Goal: Transaction & Acquisition: Purchase product/service

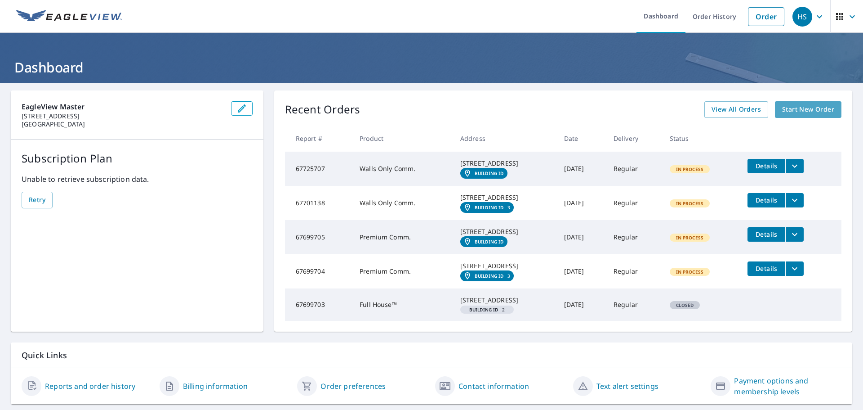
click at [790, 106] on span "Start New Order" at bounding box center [808, 109] width 52 height 11
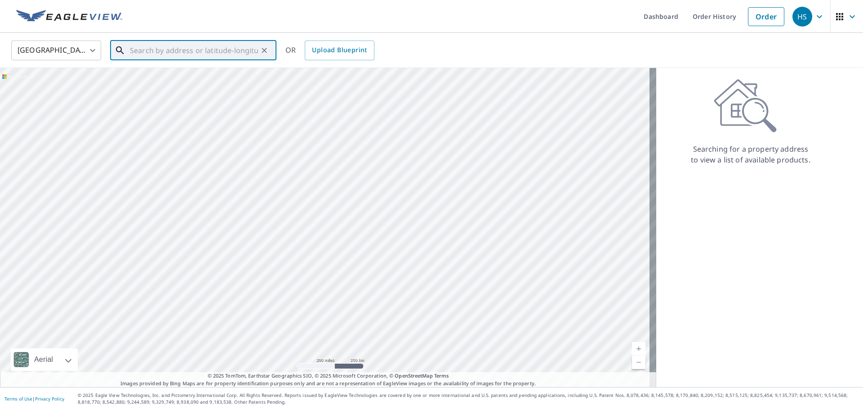
click at [201, 50] on input "text" at bounding box center [194, 50] width 128 height 25
paste input "[STREET_ADDRESS]"
click at [209, 78] on span "[STREET_ADDRESS]" at bounding box center [198, 76] width 141 height 11
type input "[STREET_ADDRESS]"
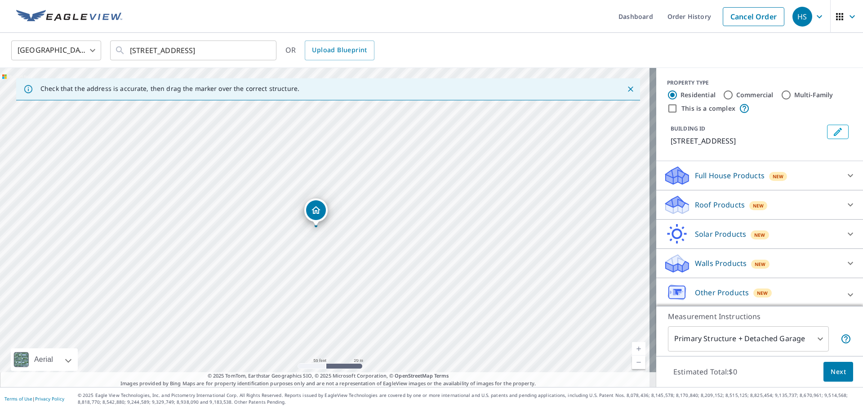
drag, startPoint x: 326, startPoint y: 214, endPoint x: 317, endPoint y: 214, distance: 9.0
click at [723, 94] on input "Commercial" at bounding box center [728, 94] width 11 height 11
radio input "true"
type input "4"
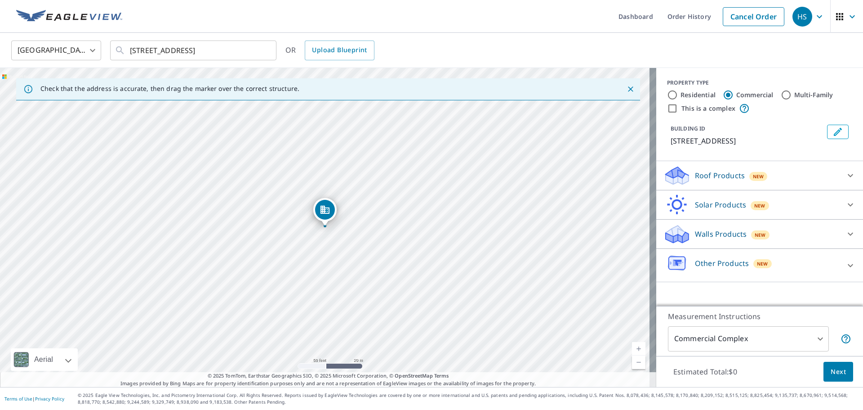
click at [845, 179] on icon at bounding box center [850, 175] width 11 height 11
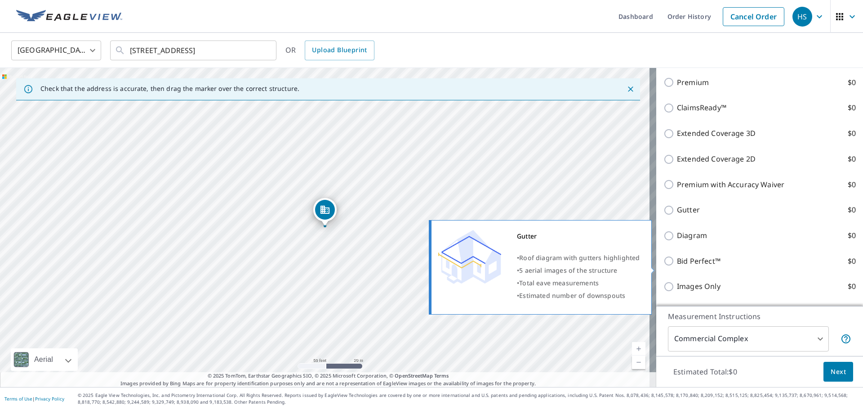
scroll to position [90, 0]
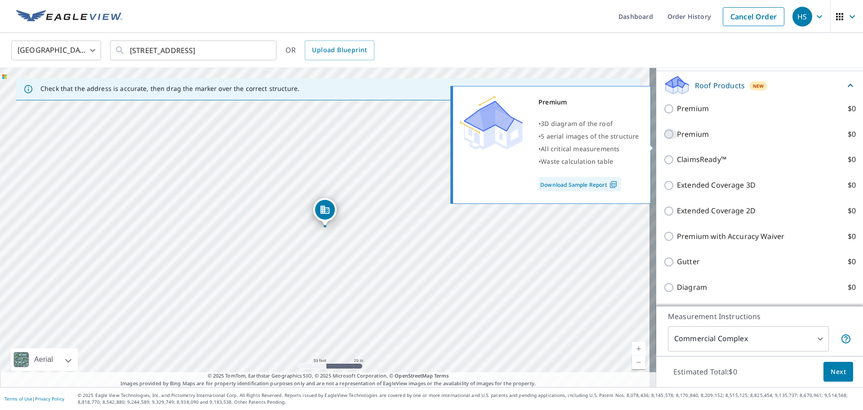
click at [664, 139] on input "Premium $0" at bounding box center [670, 134] width 13 height 11
checkbox input "true"
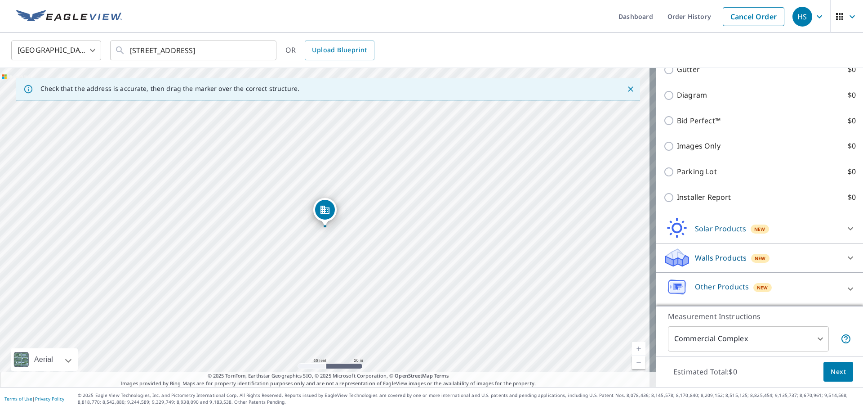
scroll to position [326, 0]
click at [845, 253] on icon at bounding box center [850, 257] width 11 height 11
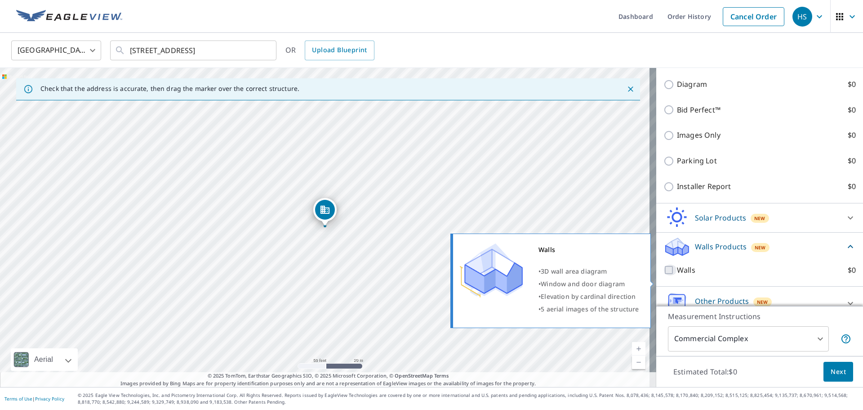
click at [664, 275] on input "Walls $0" at bounding box center [670, 269] width 13 height 11
checkbox input "true"
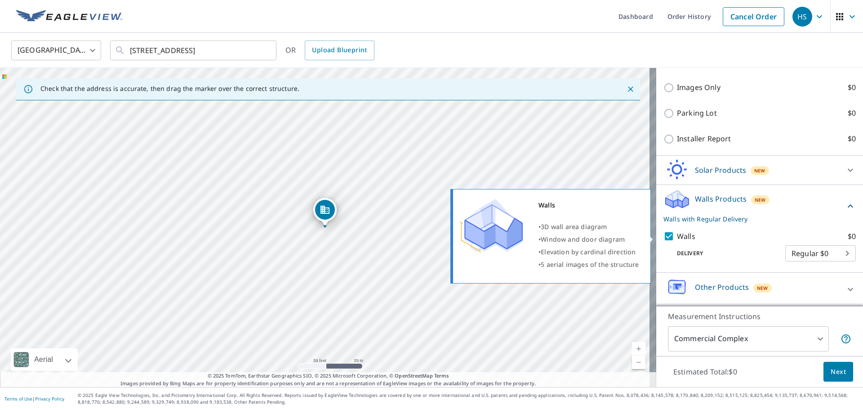
scroll to position [385, 0]
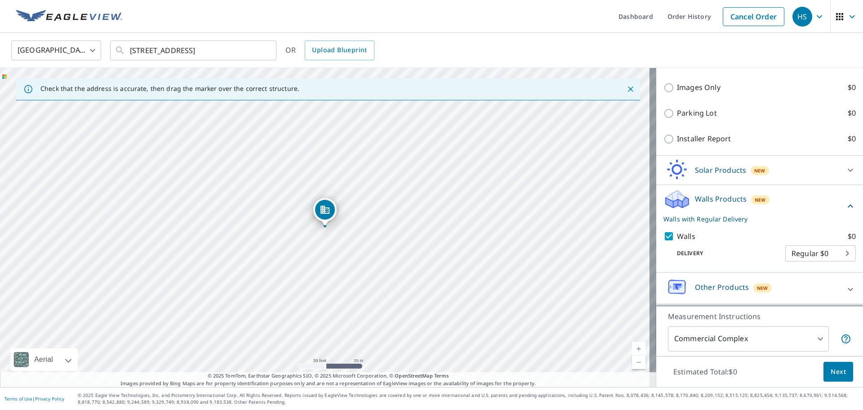
click at [845, 292] on icon at bounding box center [850, 289] width 11 height 11
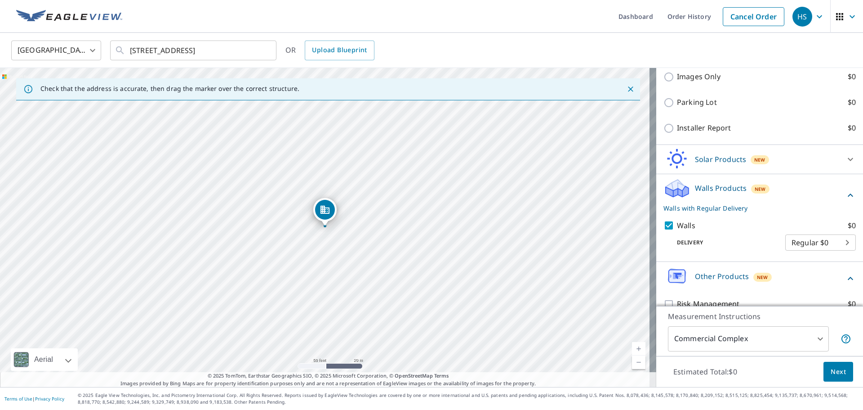
click at [845, 284] on icon at bounding box center [850, 278] width 11 height 11
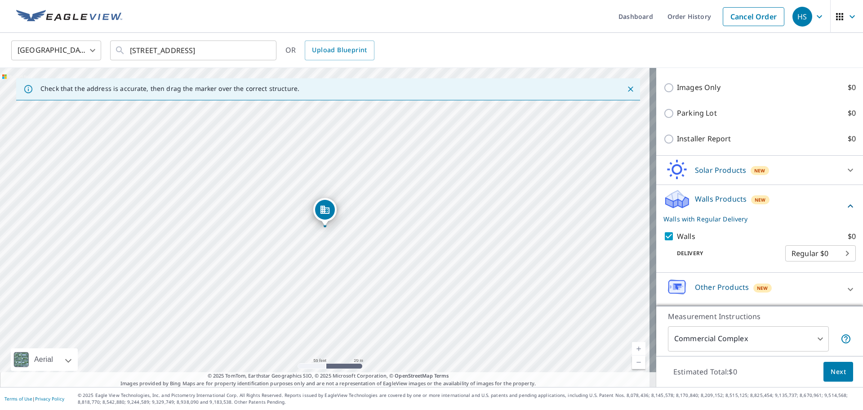
click at [833, 368] on span "Next" at bounding box center [838, 371] width 15 height 11
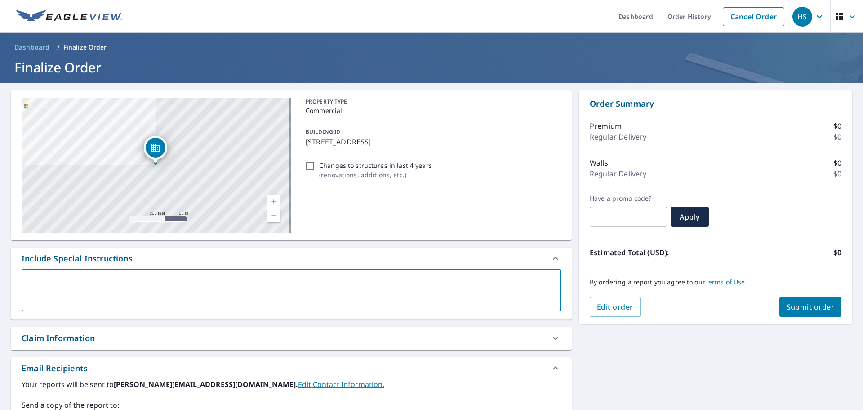
click at [194, 278] on textarea at bounding box center [291, 290] width 527 height 26
type textarea "N"
type textarea "x"
type textarea "Ne"
type textarea "x"
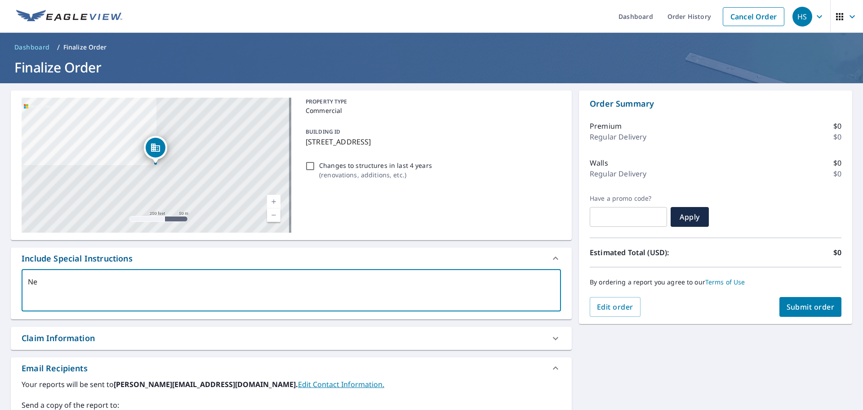
type textarea "Nee"
type textarea "x"
type textarea "Need"
type textarea "x"
type textarea "Need"
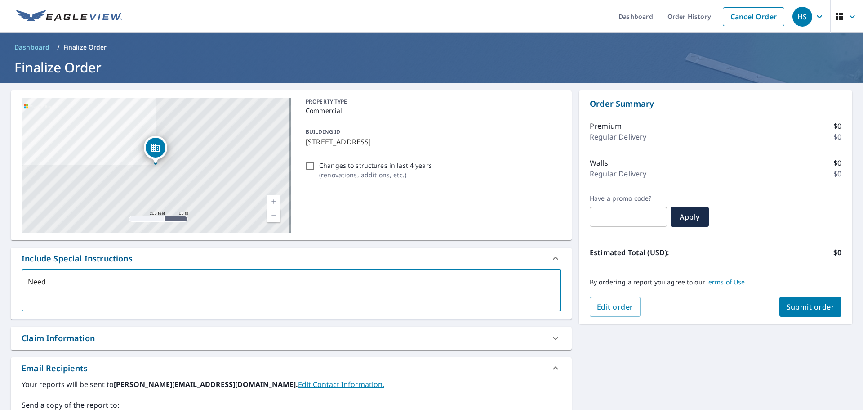
type textarea "x"
type textarea "Need t"
type textarea "x"
type textarea "Need th"
type textarea "x"
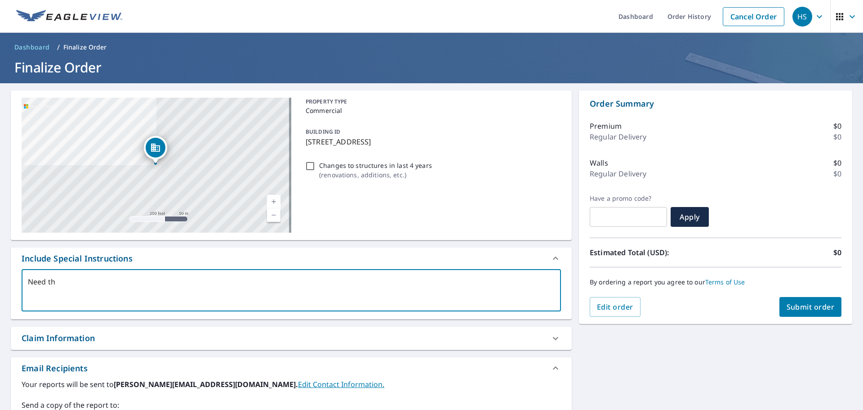
type textarea "Need the"
type textarea "x"
type textarea "Need the"
type textarea "x"
type textarea "Need the r"
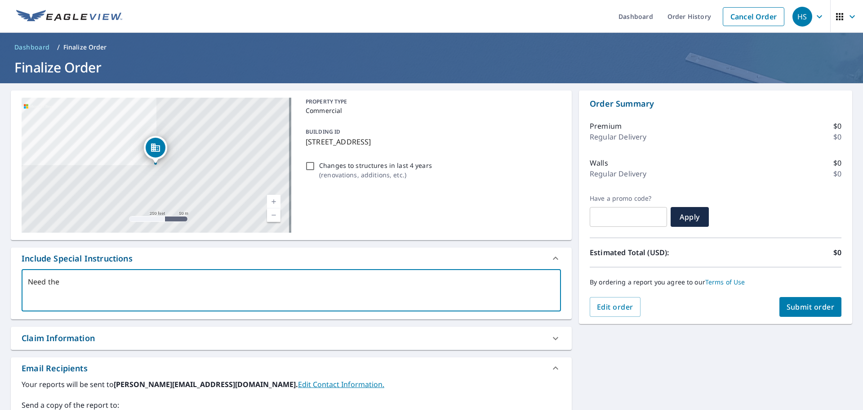
type textarea "x"
type textarea "Need the ro"
type textarea "x"
type textarea "Need the roo"
type textarea "x"
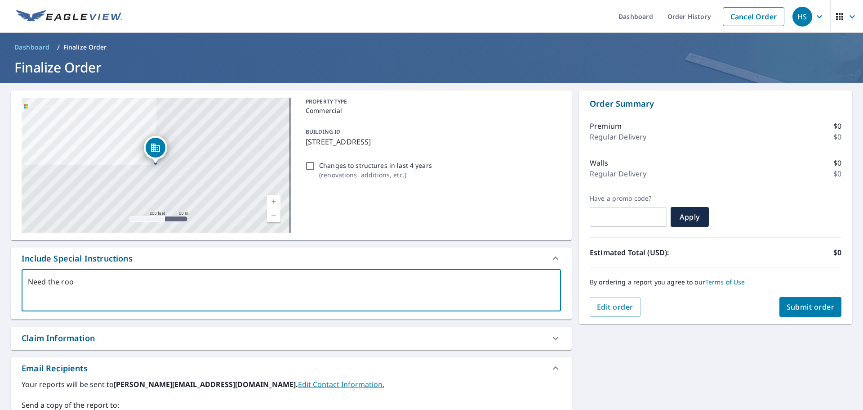
type textarea "Need the roof"
type textarea "x"
type textarea "Need the roof"
type textarea "x"
type textarea "Need the roof a"
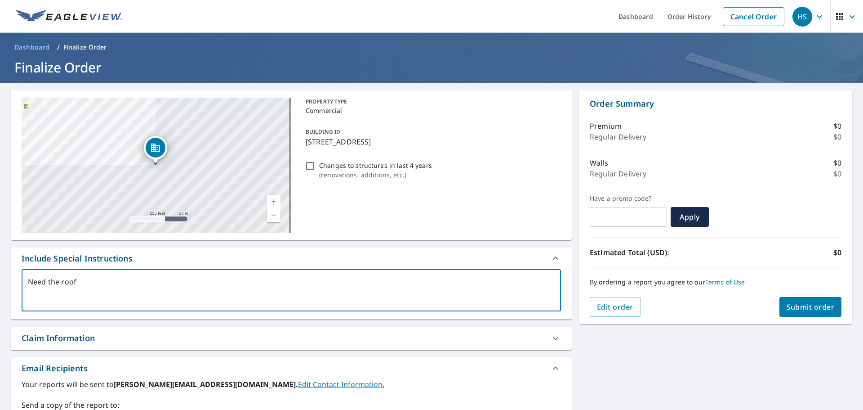
type textarea "x"
type textarea "Need the roof an"
type textarea "x"
type textarea "Need the roof and"
type textarea "x"
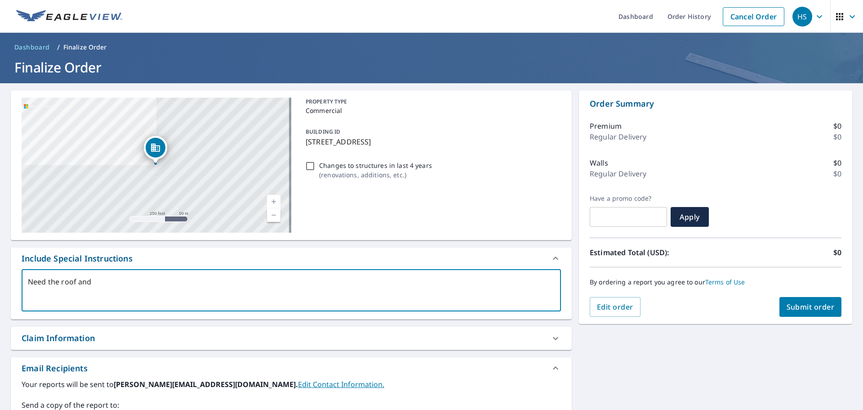
type textarea "Need the roof and"
type textarea "x"
type textarea "Need the roof and b"
type textarea "x"
type textarea "Need the roof and ba"
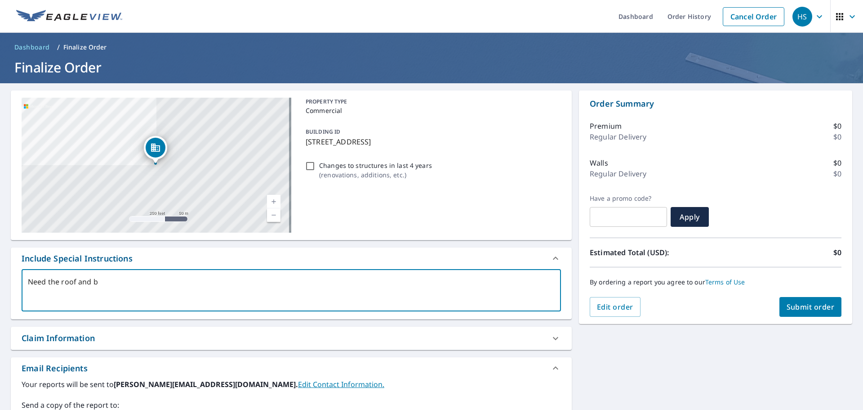
type textarea "x"
type textarea "Need the roof and [MEDICAL_DATA]"
type textarea "x"
type textarea "Need the roof and balc"
type textarea "x"
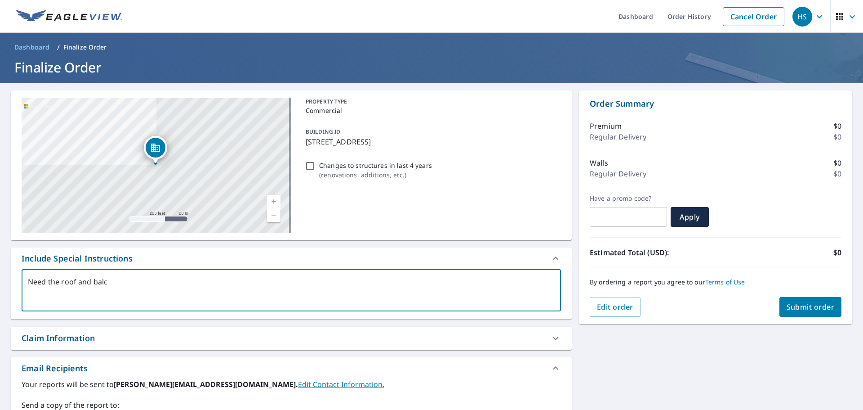
type textarea "Need the roof and balco"
type textarea "x"
type textarea "Need the roof and balcon"
type textarea "x"
type textarea "Need the roof and balcony"
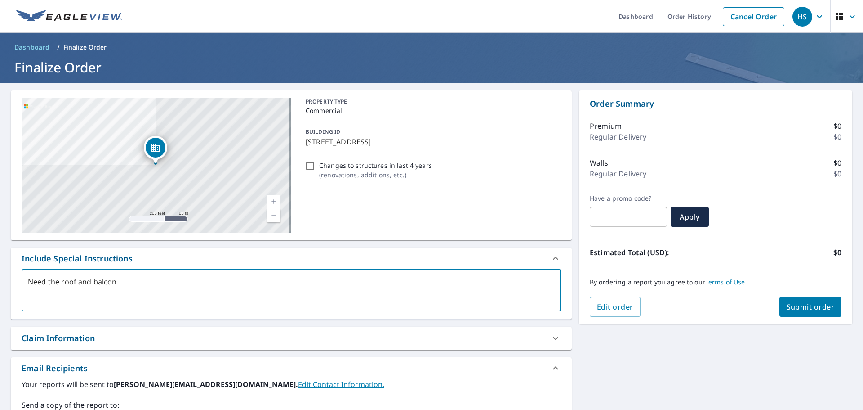
type textarea "x"
type textarea "Need the roof and balcony/"
type textarea "x"
type textarea "Need the roof and balcony/w"
type textarea "x"
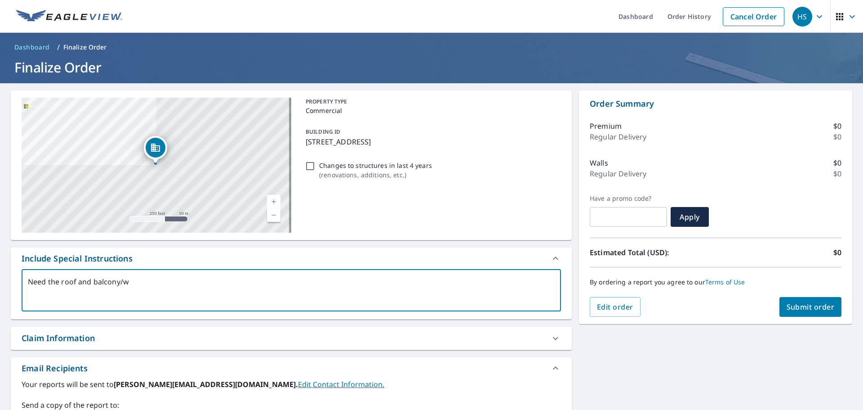
type textarea "Need the roof and balcony/wi"
type textarea "x"
type textarea "Need the roof and balcony/win"
type textarea "x"
type textarea "Need the roof and balcony/wind"
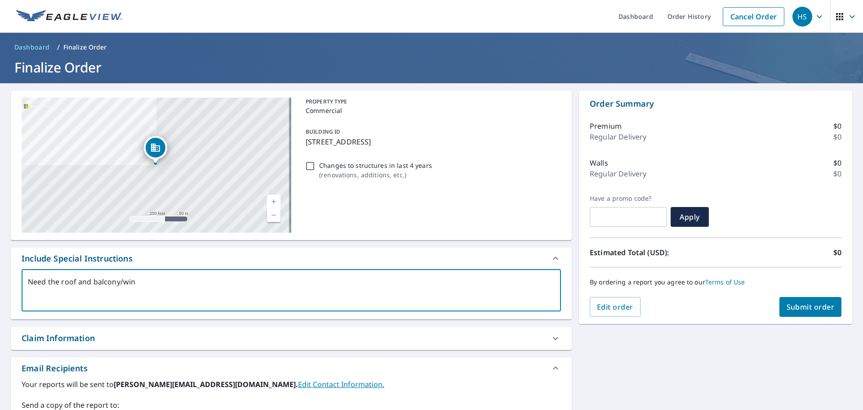
type textarea "x"
type textarea "Need the roof and balcony/windo"
type textarea "x"
type textarea "Need the roof and balcony/window"
type textarea "x"
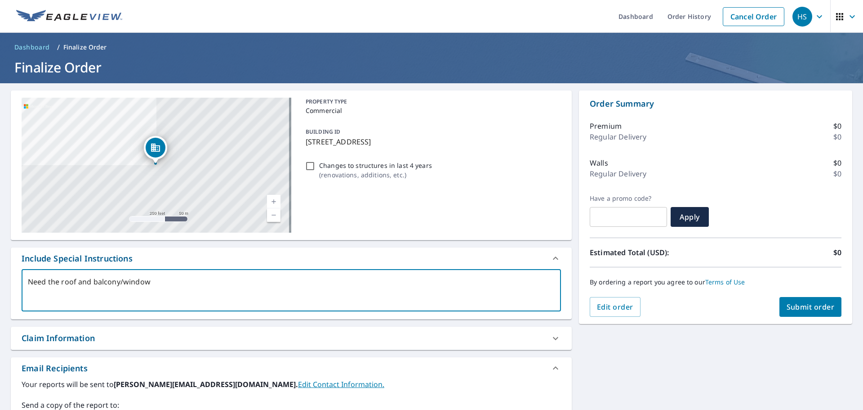
type textarea "Need the roof and balcony/windowm"
type textarea "x"
type textarea "Need the roof and balcony/window"
type textarea "x"
type textarea "Need the roof and balcony/window"
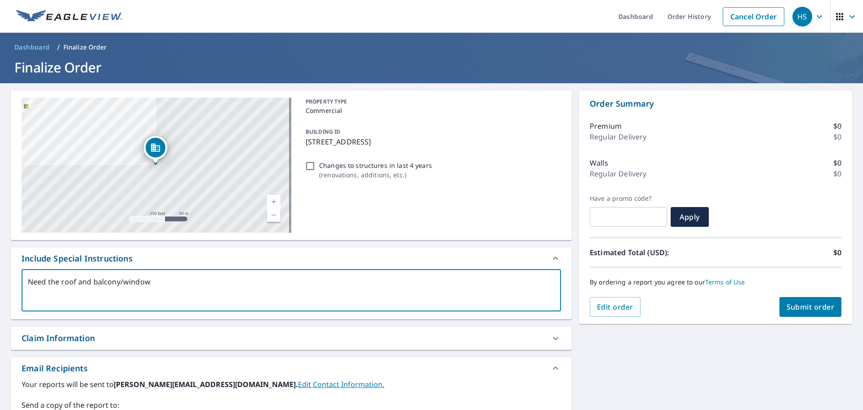
type textarea "x"
type textarea "Need the roof and balcony/window m"
type textarea "x"
type textarea "Need the roof and balcony/window mw"
type textarea "x"
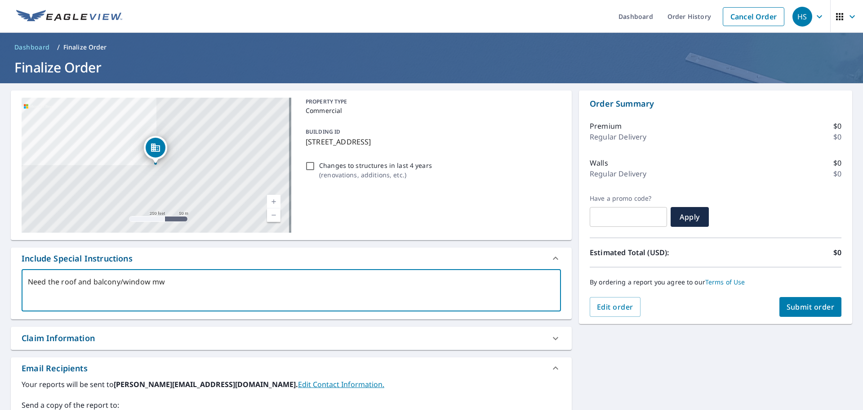
type textarea "Need the roof and balcony/window m"
type textarea "x"
type textarea "Need the roof and balcony/window me"
type textarea "x"
type textarea "Need the roof and balcony/window mea"
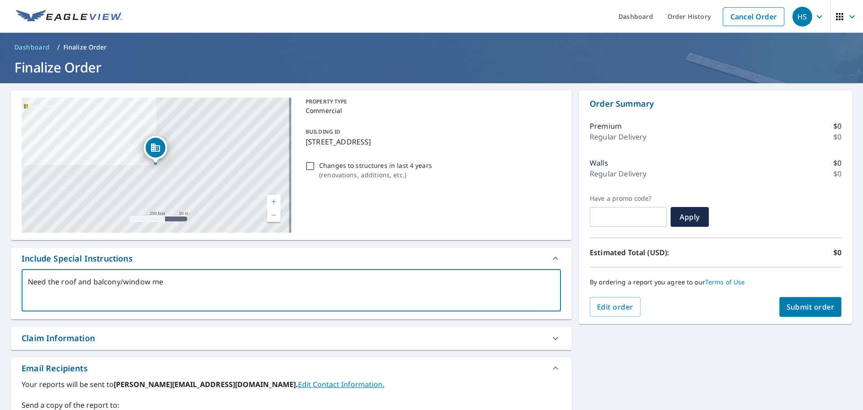
type textarea "x"
type textarea "Need the roof and balcony/window meas"
type textarea "x"
type textarea "Need the roof and balcony/window measu"
type textarea "x"
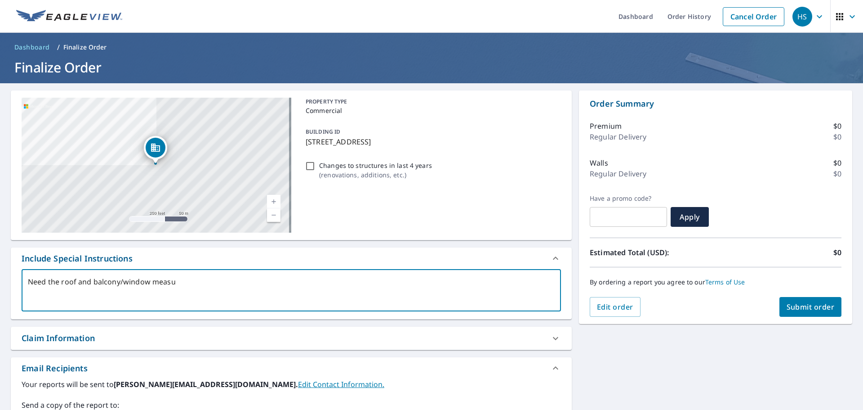
type textarea "Need the roof and balcony/window measur"
type textarea "x"
type textarea "Need the roof and balcony/window measure"
type textarea "x"
type textarea "Need the roof and balcony/window measurem"
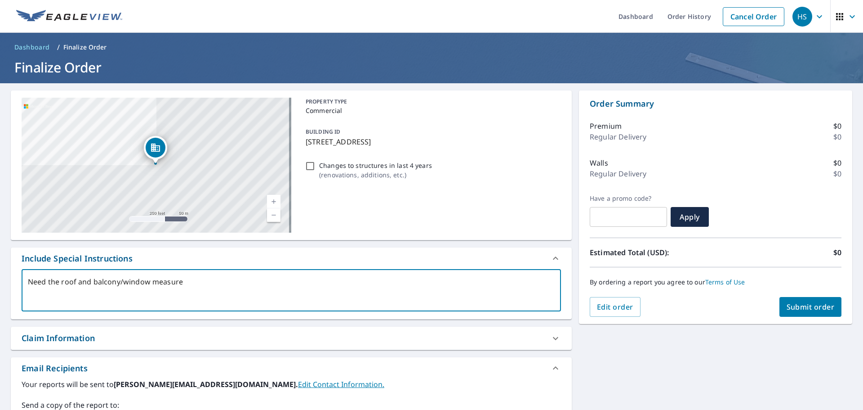
type textarea "x"
type textarea "Need the roof and balcony/window measuremt"
type textarea "x"
type textarea "Need the roof and balcony/window measuremtn"
type textarea "x"
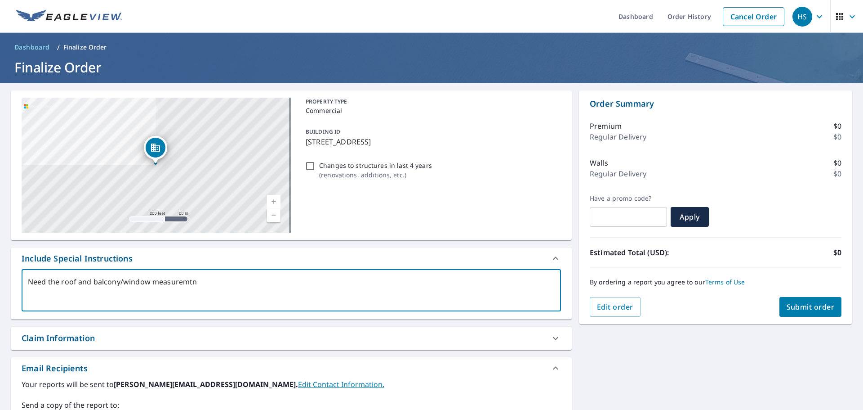
type textarea "Need the roof and balcony/window measuremtns"
type textarea "x"
type textarea "Need the roof and balcony/window measuremtn"
type textarea "x"
type textarea "Need the roof and balcony/window measuremt"
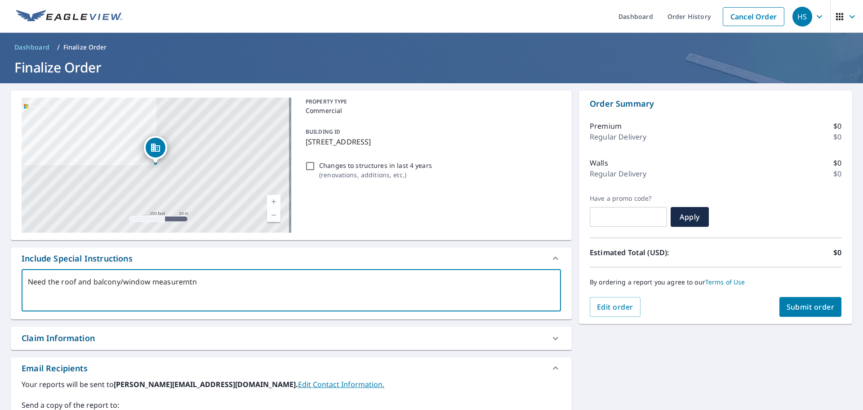
type textarea "x"
type textarea "Need the roof and balcony/window measurem"
type textarea "x"
type textarea "Need the roof and balcony/window measureme"
type textarea "x"
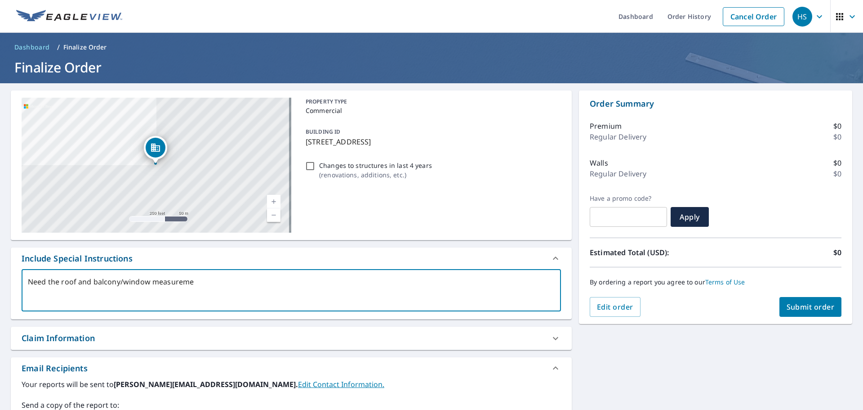
type textarea "Need the roof and balcony/window measuremen"
type textarea "x"
type textarea "Need the roof and balcony/window measurement"
type textarea "x"
type textarea "Need the roof and balcony/window measurements"
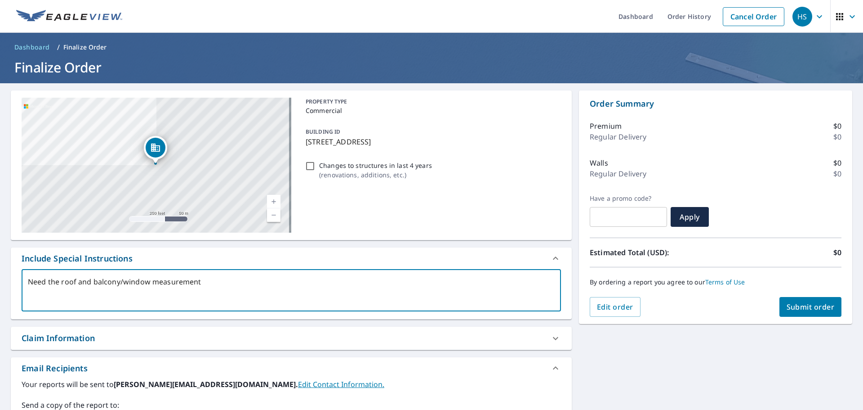
type textarea "x"
type textarea "Need the roof and balcony/window measurements"
type textarea "x"
type textarea "Need the roof and balcony/window measurements a"
type textarea "x"
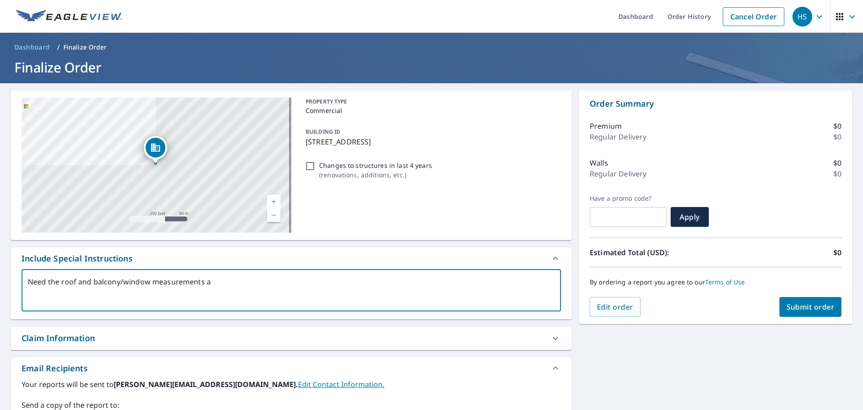
type textarea "Need the roof and balcony/window measurements al"
type textarea "x"
type textarea "Need the roof and balcony/window measurements all"
type textarea "x"
type textarea "Need the roof and balcony/window measurements all"
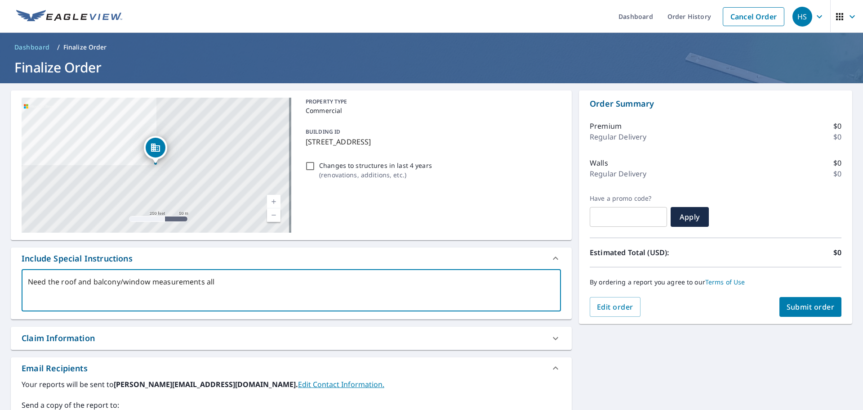
type textarea "x"
type textarea "Need the roof and balcony/window measurements all 1"
type textarea "x"
type textarea "Need the roof and balcony/window measurements all 17"
type textarea "x"
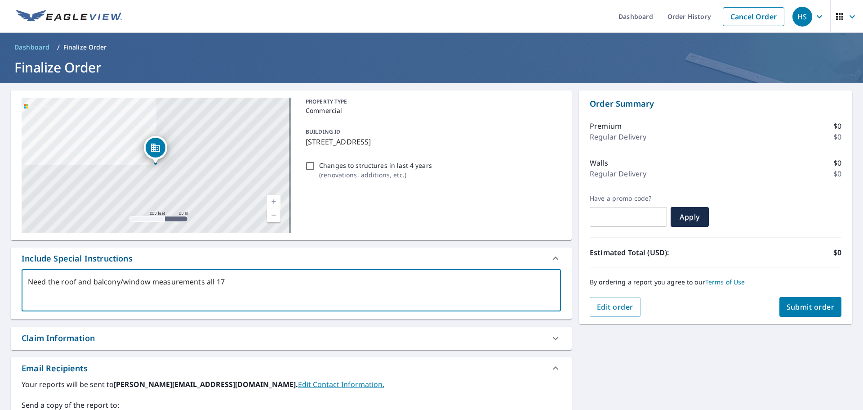
type textarea "Need the roof and balcony/window measurements all 17"
type textarea "x"
type textarea "Need the roof and balcony/window measurements all 17 s"
type textarea "x"
type textarea "Need the roof and balcony/window measurements all 17 st"
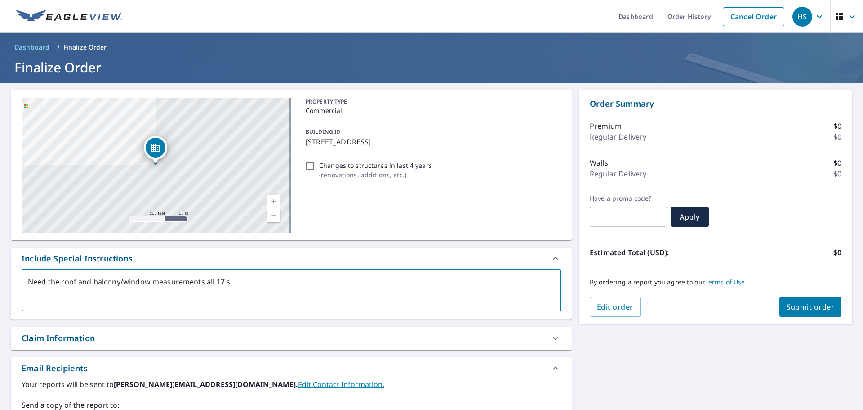
type textarea "x"
type textarea "Need the roof and balcony/window measurements all 17 sto"
type textarea "x"
type textarea "Need the roof and balcony/window measurements all 17 stor"
type textarea "x"
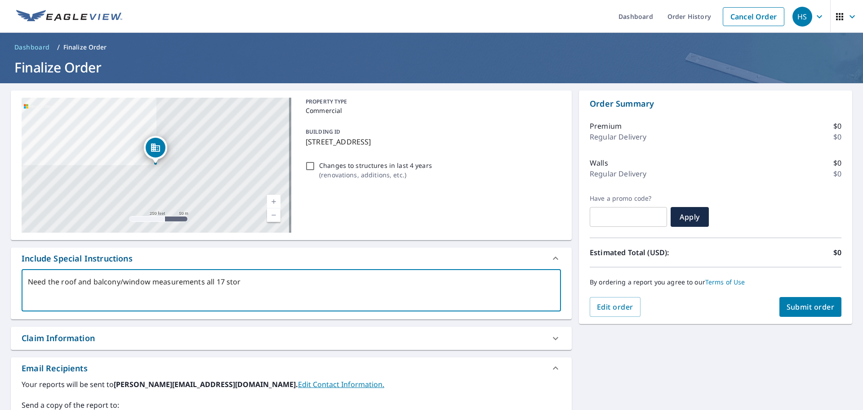
type textarea "Need the roof and balcony/window measurements all 17 stori"
type textarea "x"
type textarea "Need the roof and balcony/window measurements all 17 [PERSON_NAME]"
type textarea "x"
type textarea "Need the roof and balcony/window measurements all 17 stories"
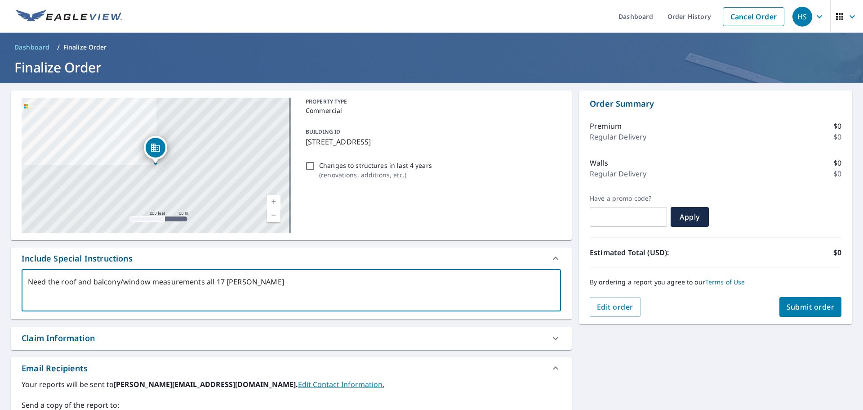
type textarea "x"
type textarea "Need the roof and balcony/window measurements all 17 stories"
type textarea "x"
type textarea "Need the roof and balcony/window measurements all 17 stories i"
type textarea "x"
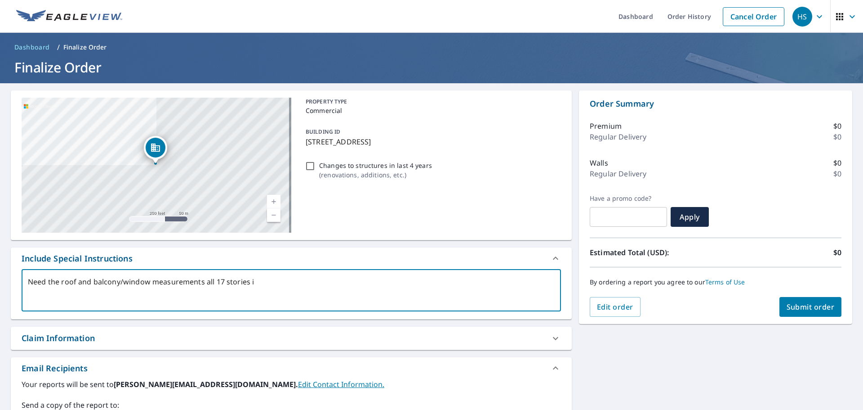
type textarea "Need the roof and balcony/window measurements all 17 stories if"
type textarea "x"
type textarea "Need the roof and balcony/window measurements all 17 stories if"
type textarea "x"
type textarea "Need the roof and balcony/window measurements all 17 stories if p"
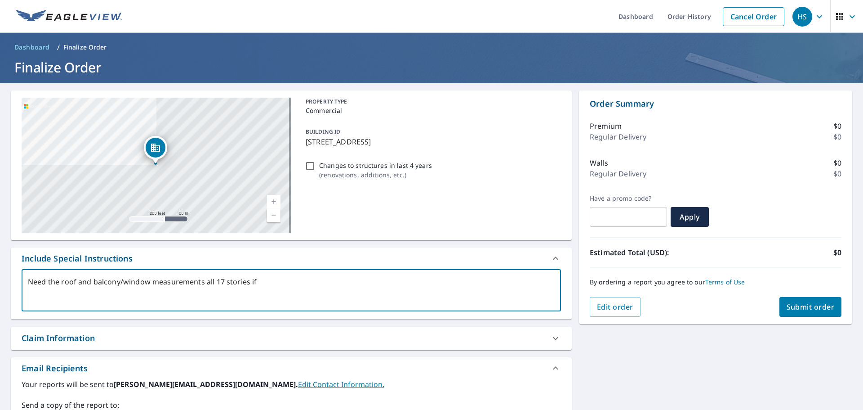
type textarea "x"
type textarea "Need the roof and balcony/window measurements all 17 stories if po"
type textarea "x"
type textarea "Need the roof and balcony/window measurements all 17 stories if pos"
type textarea "x"
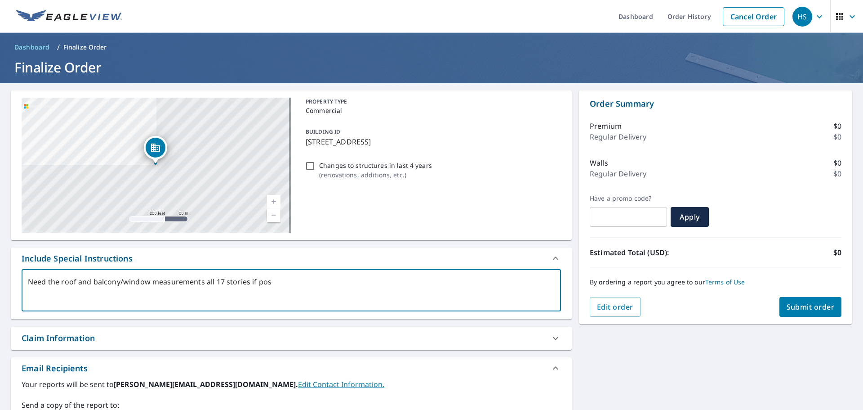
type textarea "Need the roof and balcony/window measurements all 17 stories if poss"
type textarea "x"
type textarea "Need the roof and balcony/window measurements all 17 stories if possi"
type textarea "x"
type textarea "Need the roof and balcony/window measurements all 17 stories if possib"
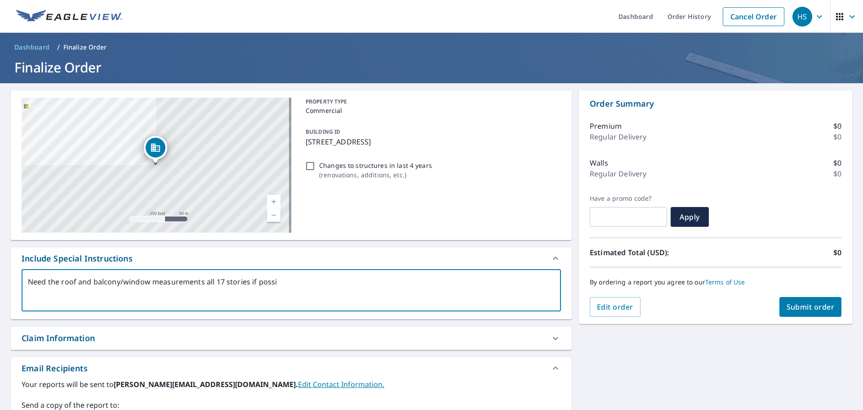
type textarea "x"
type textarea "Need the roof and balcony/window measurements all 17 stories if possibl"
type textarea "x"
type textarea "Need the roof and balcony/window measurements all 17 stories if possible"
type textarea "x"
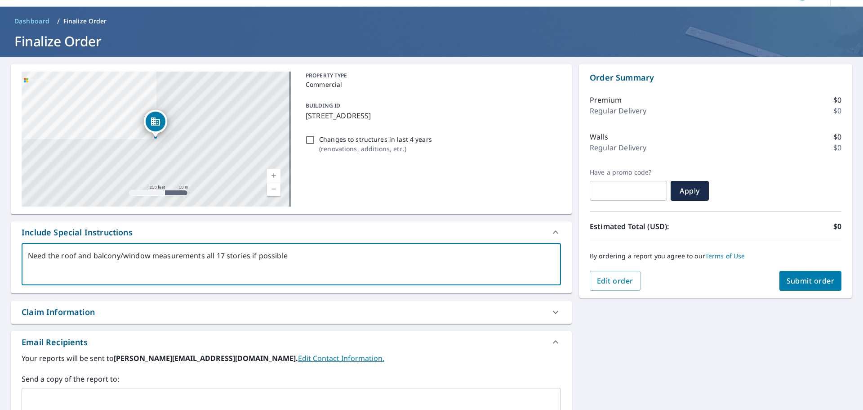
scroll to position [90, 0]
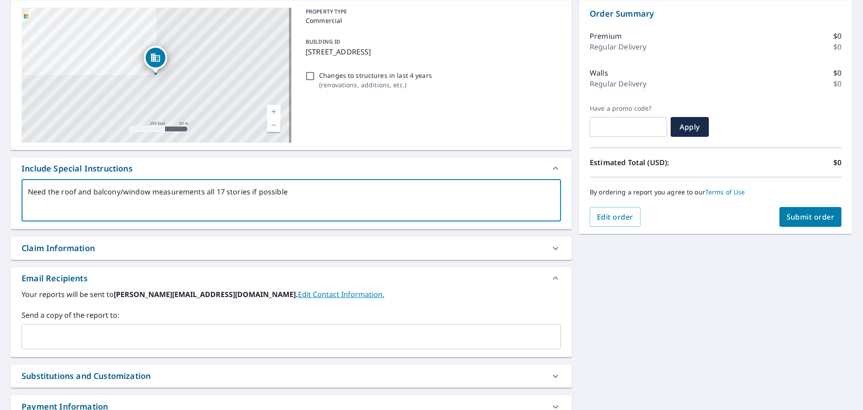
type textarea "Need the roof and balcony/window measurements all 17 stories if possible"
type textarea "x"
click at [228, 330] on input "text" at bounding box center [285, 336] width 518 height 17
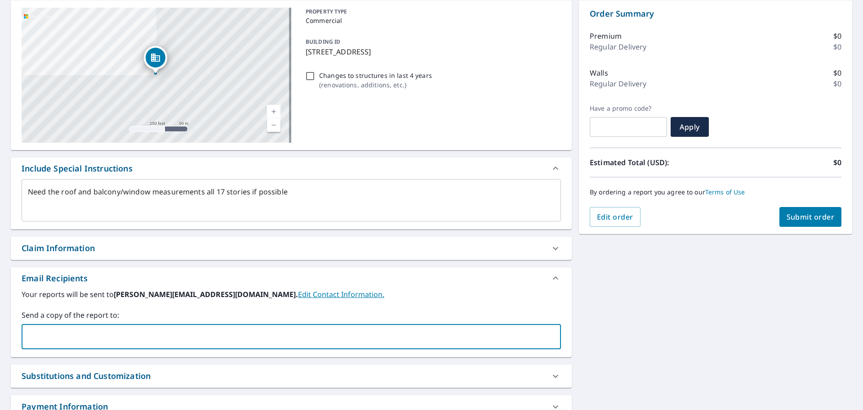
paste input "[EMAIL_ADDRESS][DOMAIN_NAME]"
type input "[EMAIL_ADDRESS][DOMAIN_NAME]"
type textarea "x"
paste input "[EMAIL_ADDRESS][DOMAIN_NAME]"
type input "[EMAIL_ADDRESS][DOMAIN_NAME]"
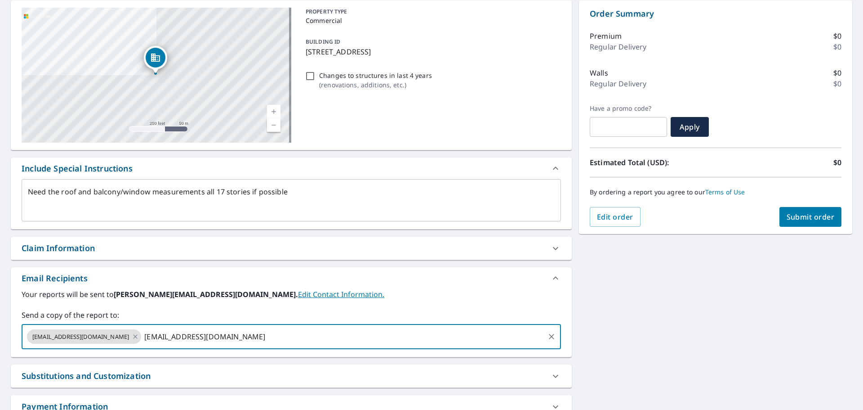
type textarea "x"
drag, startPoint x: 297, startPoint y: 343, endPoint x: 279, endPoint y: 333, distance: 20.9
click at [280, 336] on input "text" at bounding box center [401, 336] width 284 height 17
paste input "[EMAIL_ADDRESS][DOMAIN_NAME]"
type input "[EMAIL_ADDRESS][DOMAIN_NAME]"
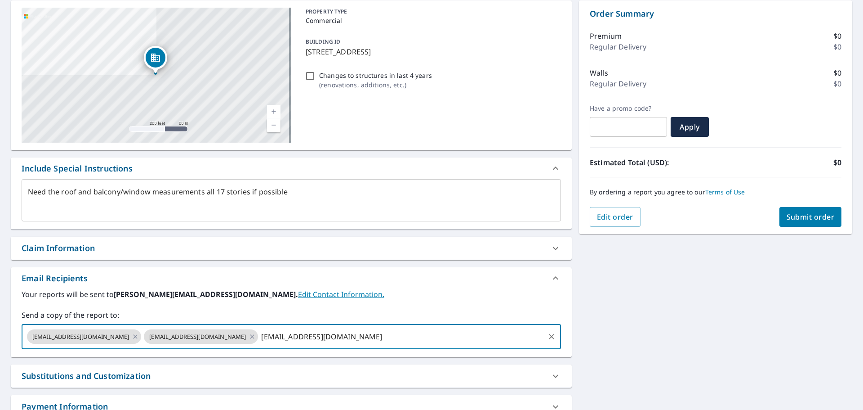
type textarea "x"
click at [820, 218] on span "Submit order" at bounding box center [811, 217] width 48 height 10
type textarea "x"
